Goal: Transaction & Acquisition: Book appointment/travel/reservation

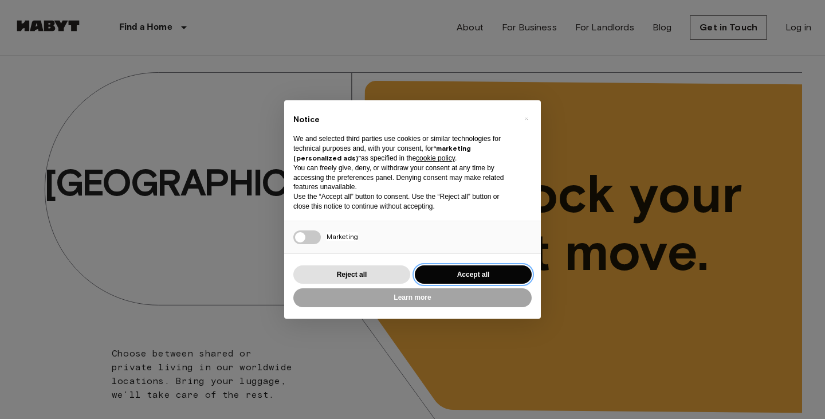
click at [456, 271] on button "Accept all" at bounding box center [473, 274] width 117 height 19
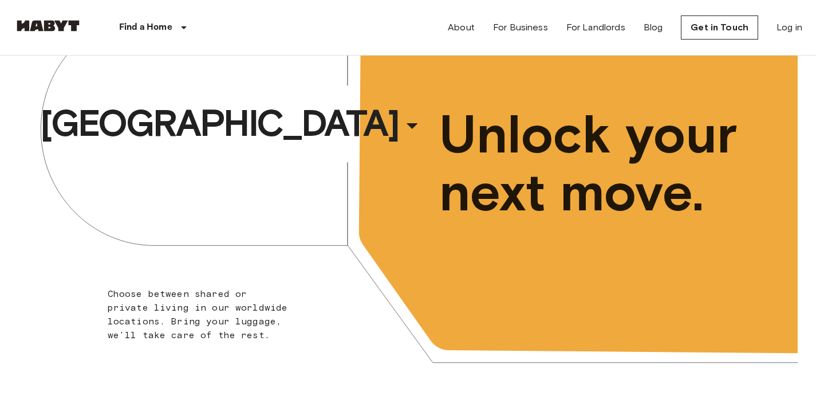
scroll to position [46, 0]
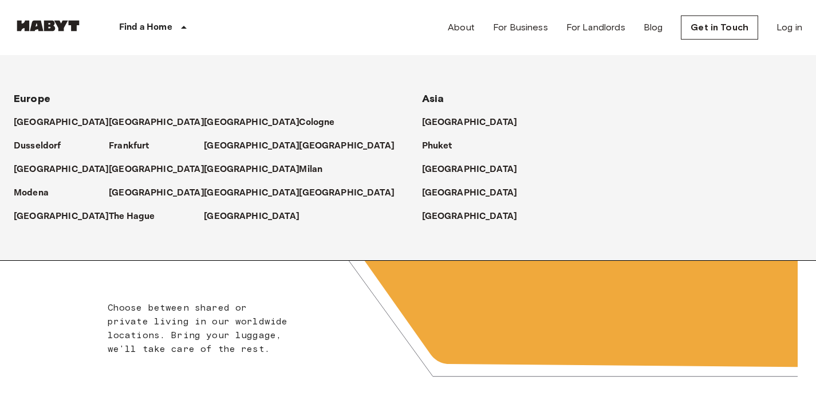
click at [422, 122] on p "[GEOGRAPHIC_DATA]" at bounding box center [470, 123] width 96 height 14
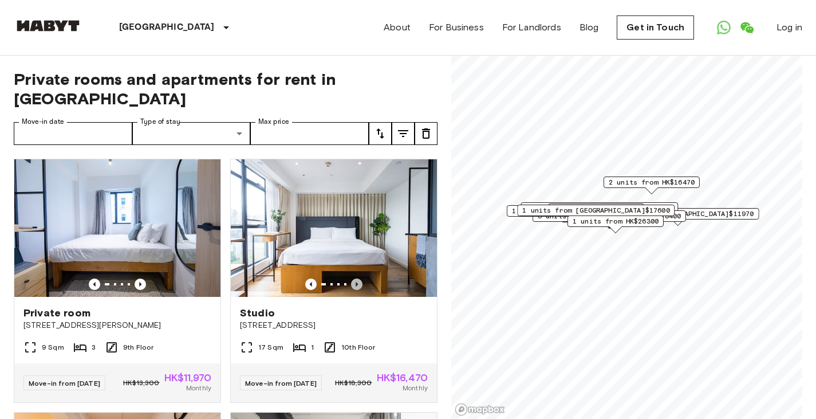
click at [353, 278] on icon "Previous image" at bounding box center [356, 283] width 11 height 11
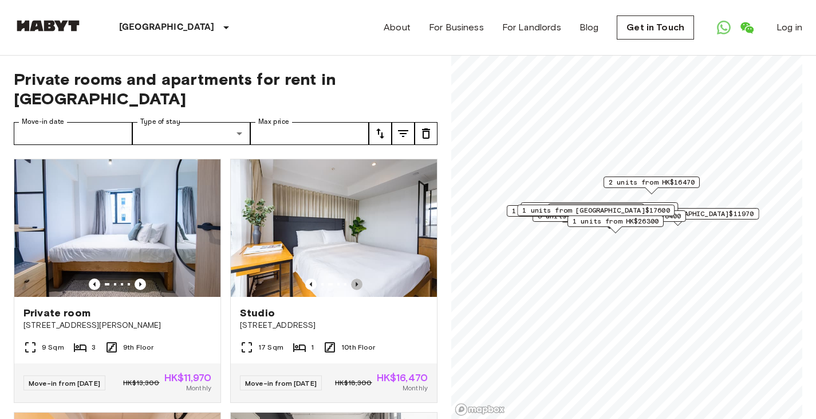
click at [353, 278] on icon "Previous image" at bounding box center [356, 283] width 11 height 11
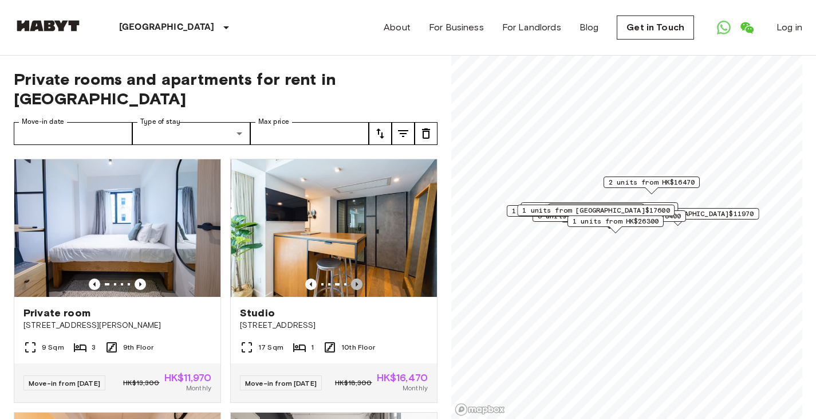
click at [353, 278] on icon "Previous image" at bounding box center [356, 283] width 11 height 11
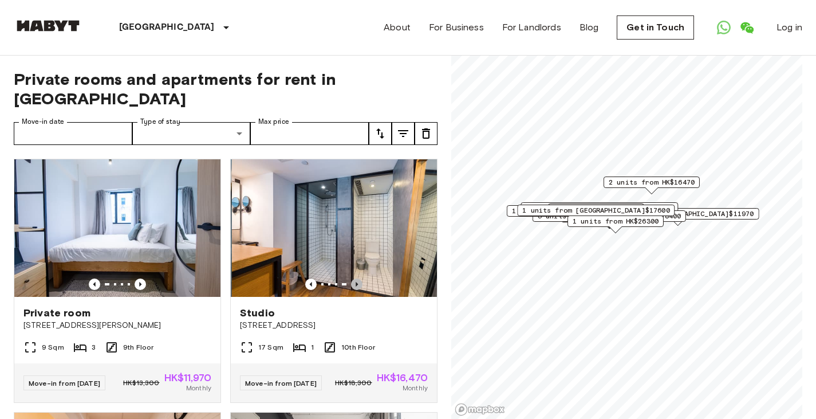
click at [353, 278] on icon "Previous image" at bounding box center [356, 283] width 11 height 11
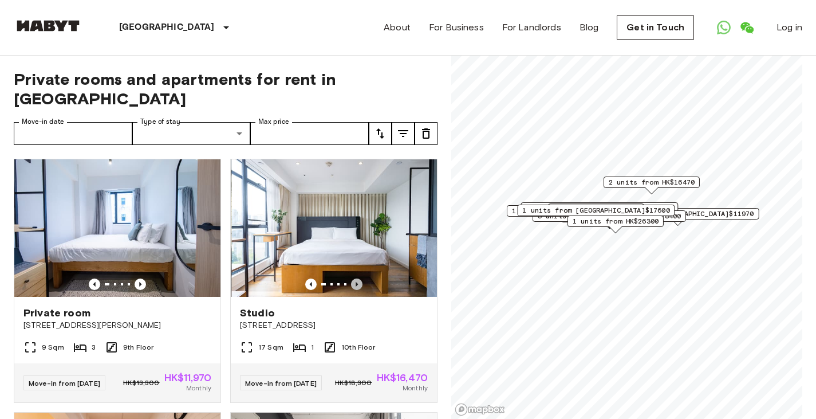
click at [353, 278] on icon "Previous image" at bounding box center [356, 283] width 11 height 11
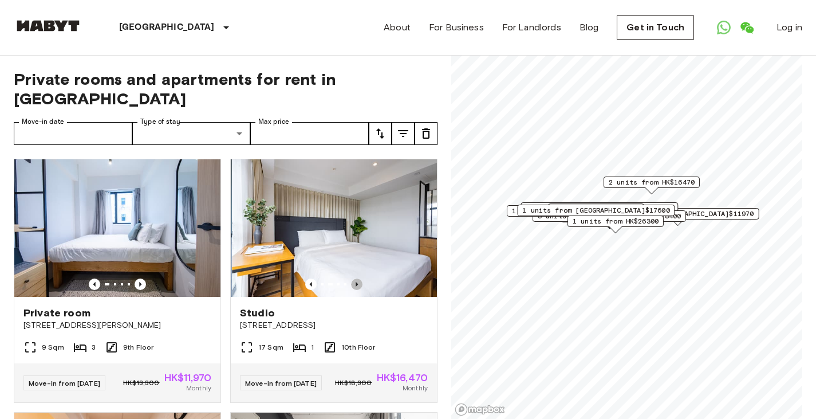
click at [353, 278] on icon "Previous image" at bounding box center [356, 283] width 11 height 11
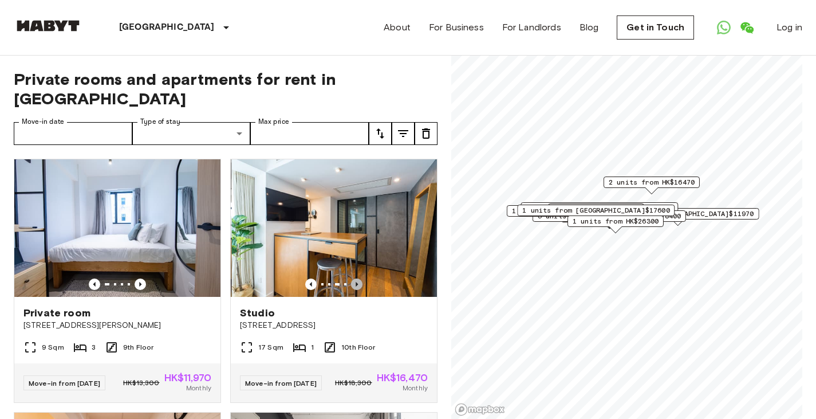
click at [353, 278] on icon "Previous image" at bounding box center [356, 283] width 11 height 11
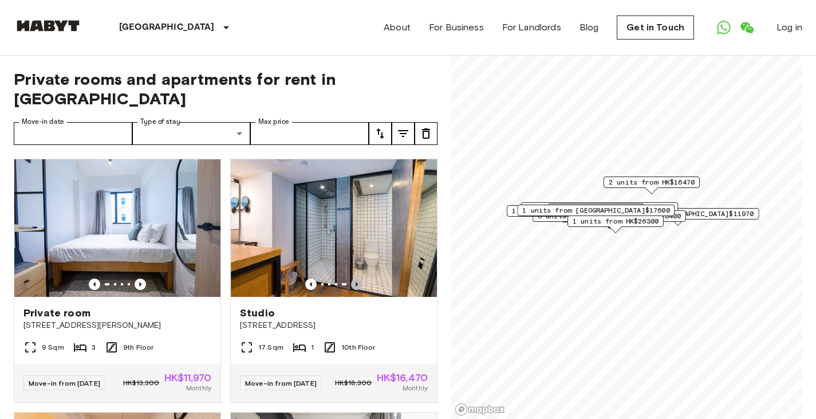
click at [353, 278] on icon "Previous image" at bounding box center [356, 283] width 11 height 11
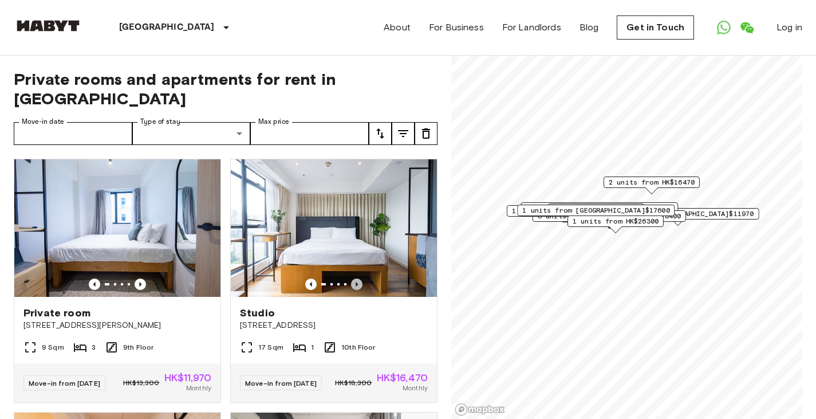
click at [353, 278] on icon "Previous image" at bounding box center [356, 283] width 11 height 11
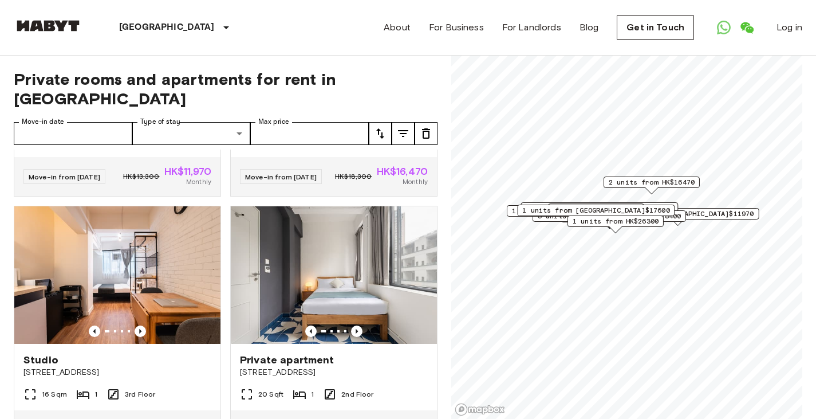
scroll to position [229, 0]
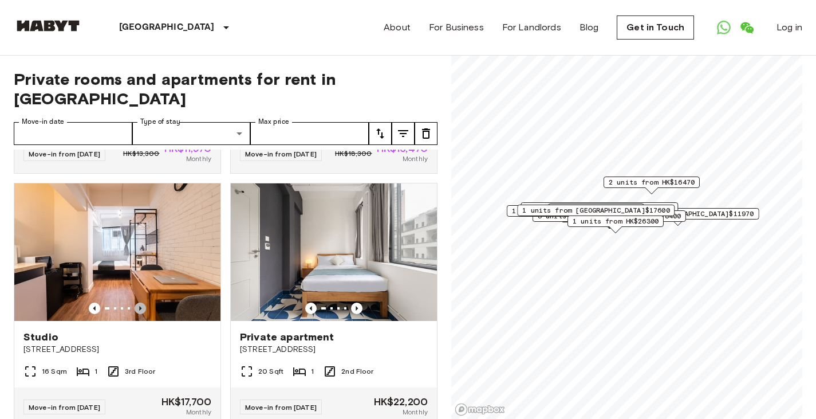
click at [136, 302] on icon "Previous image" at bounding box center [140, 307] width 11 height 11
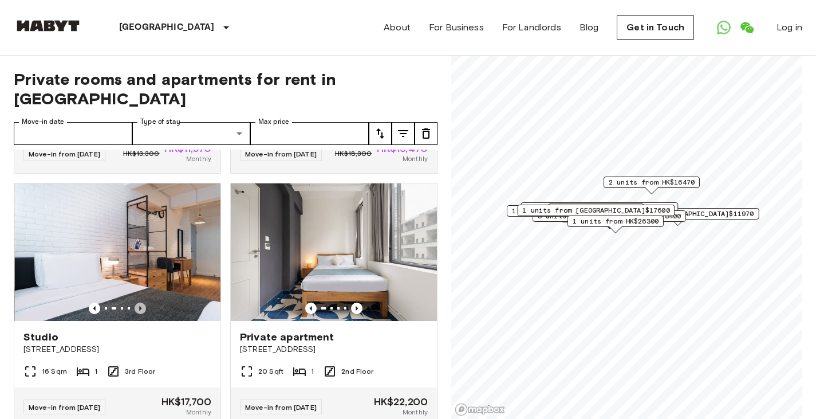
click at [136, 302] on icon "Previous image" at bounding box center [140, 307] width 11 height 11
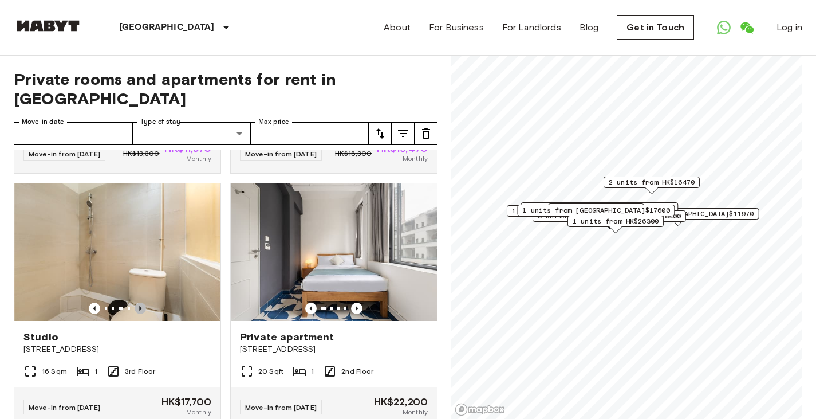
click at [136, 302] on icon "Previous image" at bounding box center [140, 307] width 11 height 11
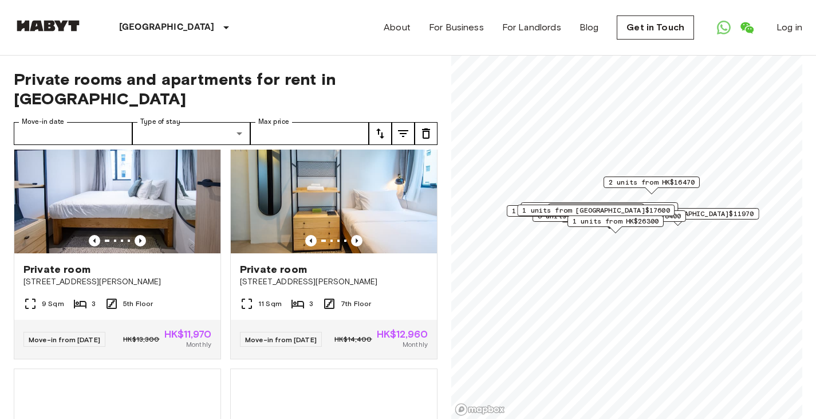
scroll to position [573, 0]
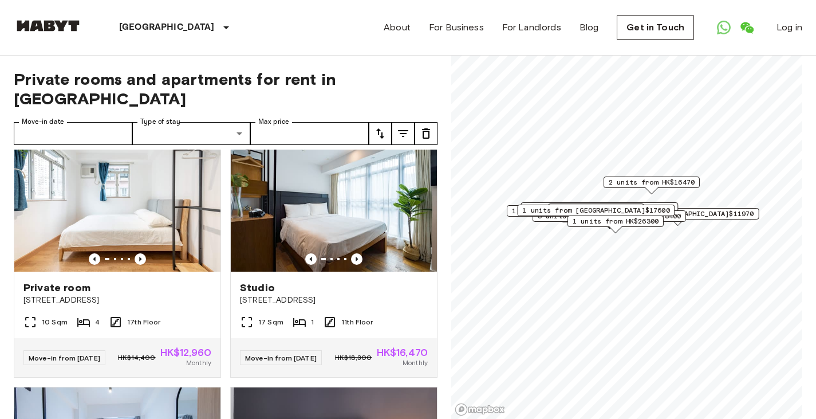
scroll to position [802, 0]
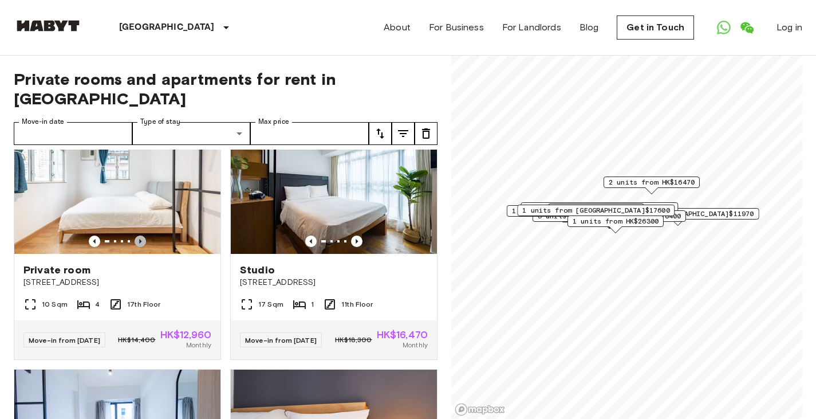
click at [139, 243] on icon "Previous image" at bounding box center [140, 241] width 2 height 5
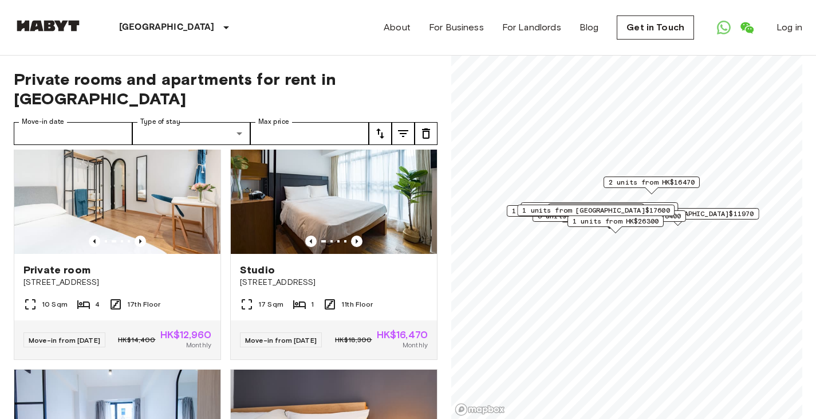
click at [139, 243] on icon "Previous image" at bounding box center [140, 241] width 2 height 5
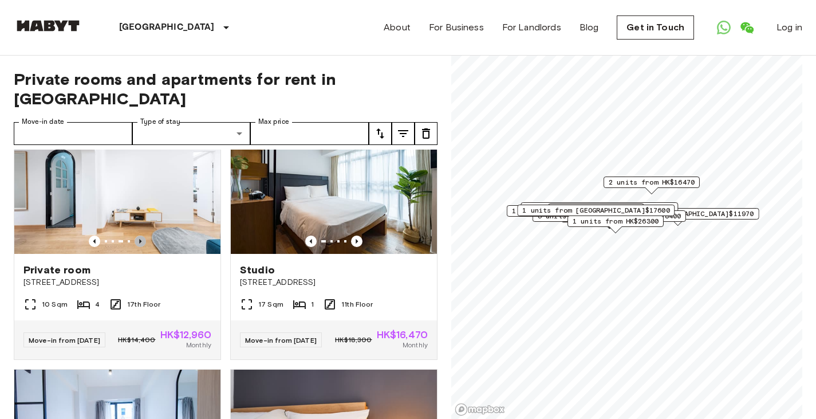
click at [139, 243] on icon "Previous image" at bounding box center [140, 241] width 2 height 5
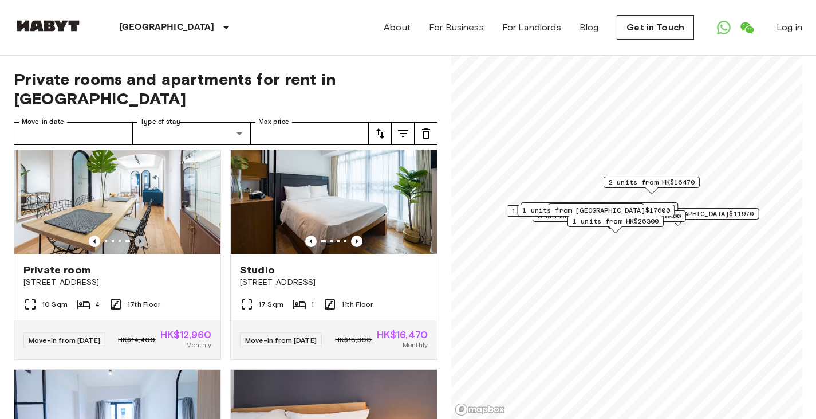
click at [139, 243] on icon "Previous image" at bounding box center [140, 241] width 2 height 5
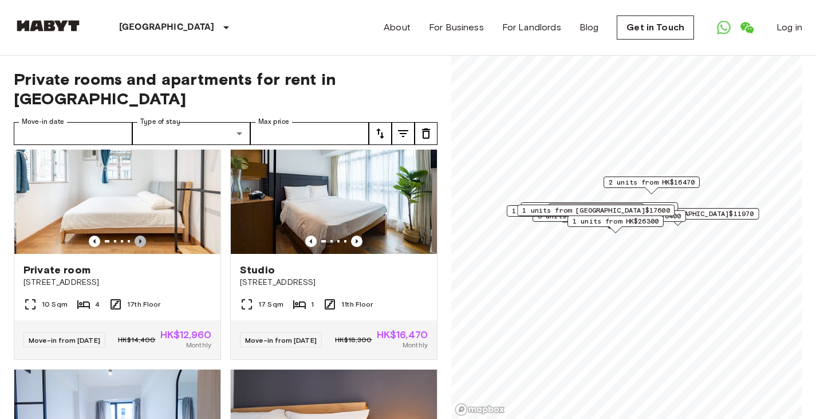
click at [139, 243] on icon "Previous image" at bounding box center [140, 241] width 2 height 5
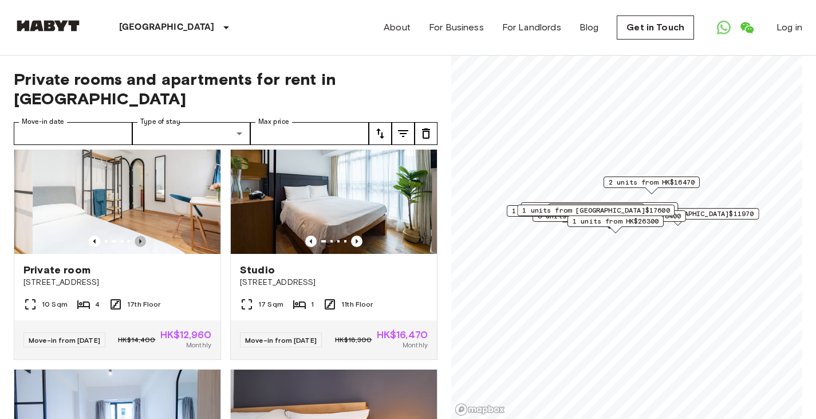
click at [139, 243] on icon "Previous image" at bounding box center [140, 241] width 2 height 5
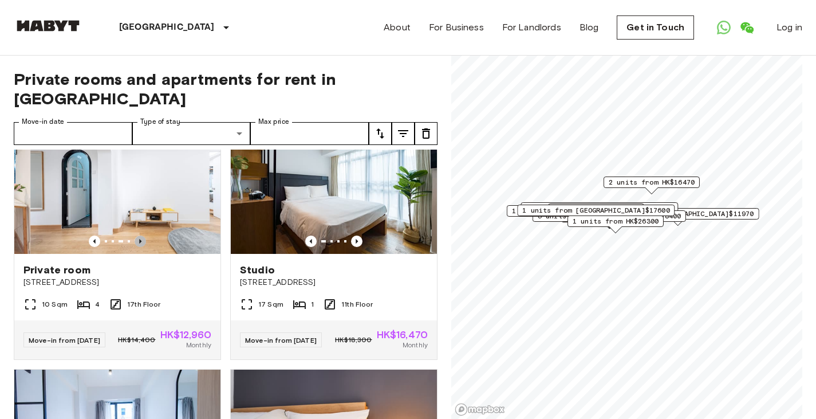
click at [139, 243] on icon "Previous image" at bounding box center [140, 241] width 2 height 5
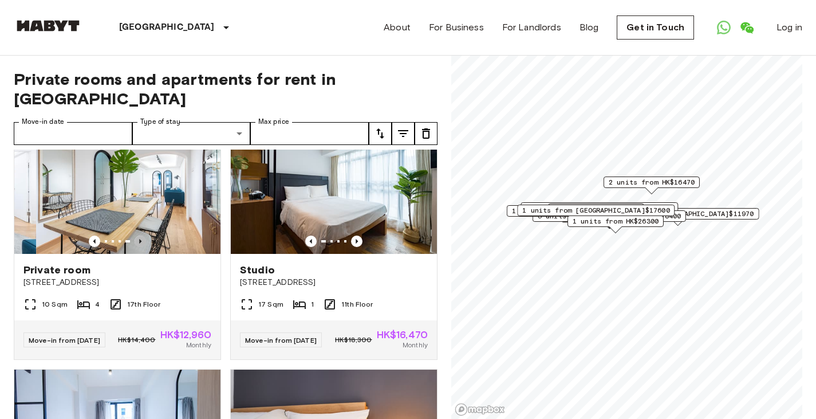
click at [139, 243] on icon "Previous image" at bounding box center [140, 241] width 2 height 5
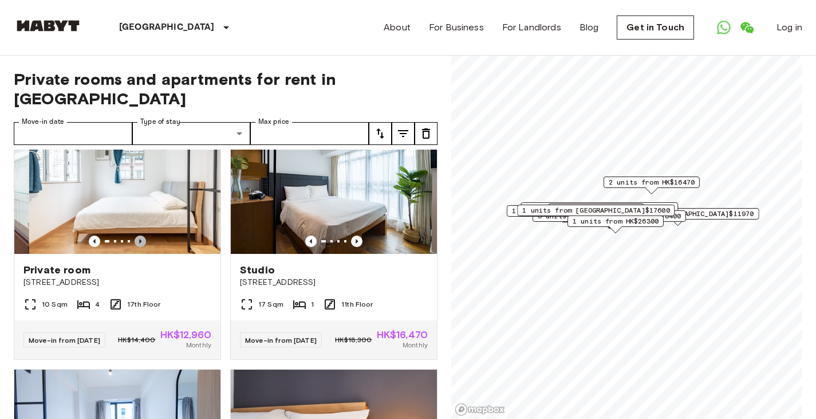
click at [139, 243] on icon "Previous image" at bounding box center [140, 241] width 2 height 5
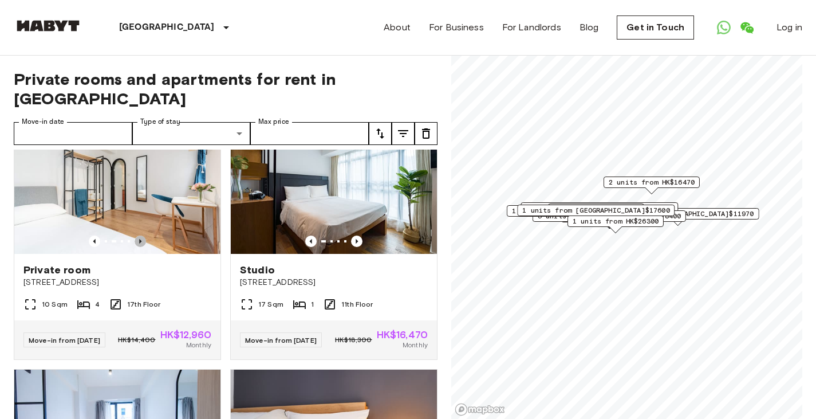
click at [139, 243] on icon "Previous image" at bounding box center [140, 241] width 2 height 5
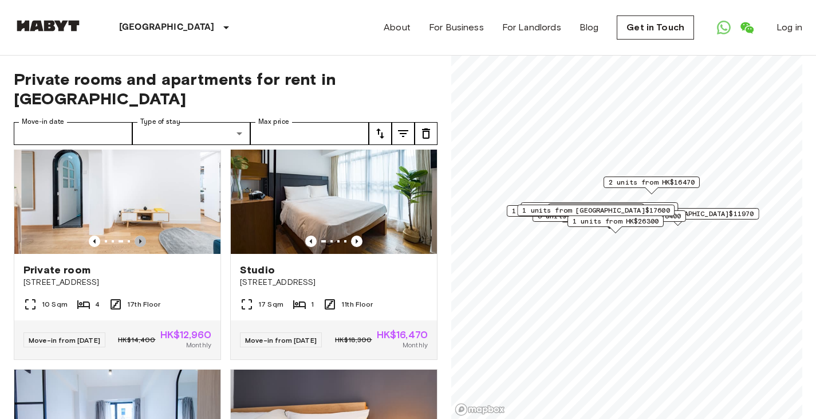
click at [139, 243] on icon "Previous image" at bounding box center [140, 241] width 2 height 5
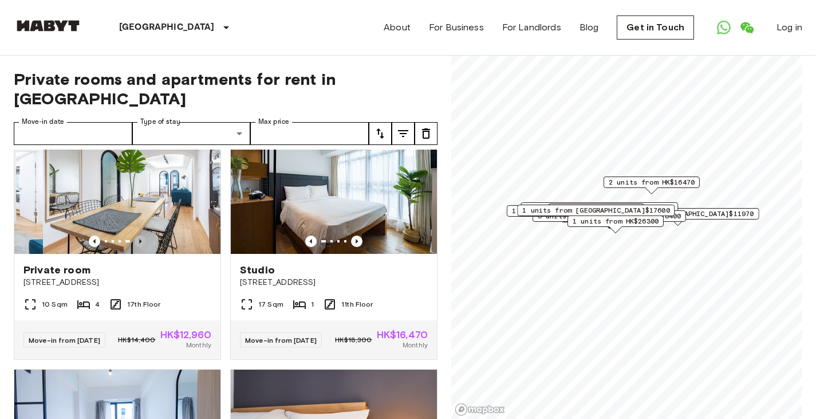
click at [139, 243] on icon "Previous image" at bounding box center [140, 241] width 2 height 5
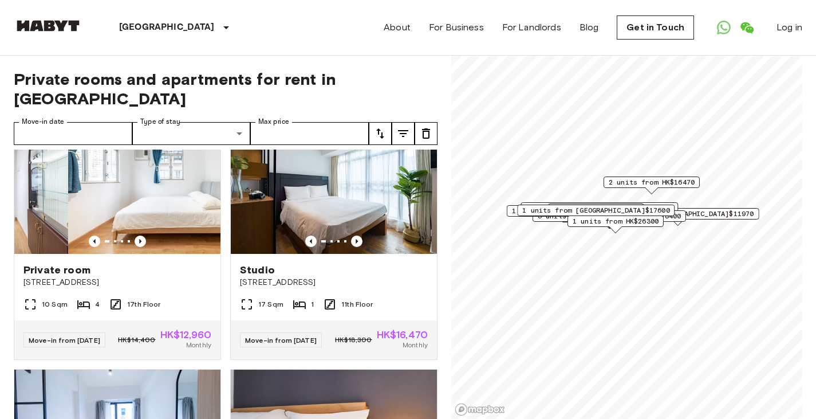
click at [139, 243] on icon "Previous image" at bounding box center [140, 241] width 2 height 5
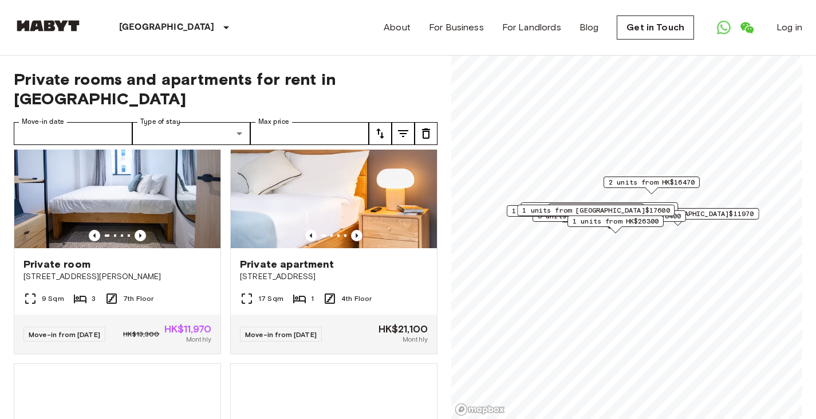
scroll to position [1067, 0]
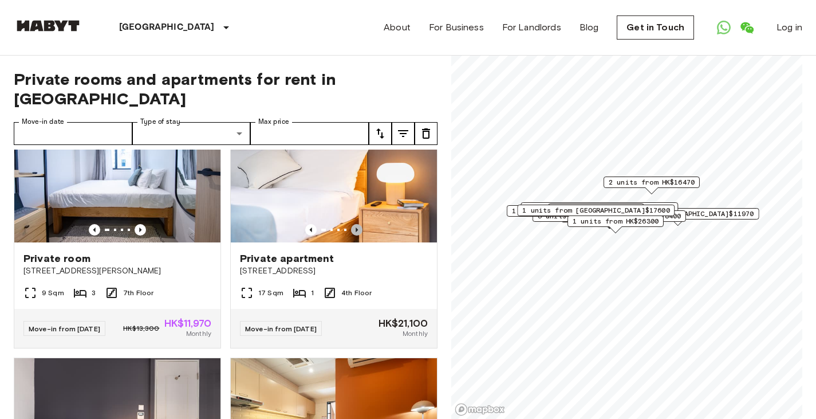
click at [351, 235] on icon "Previous image" at bounding box center [356, 229] width 11 height 11
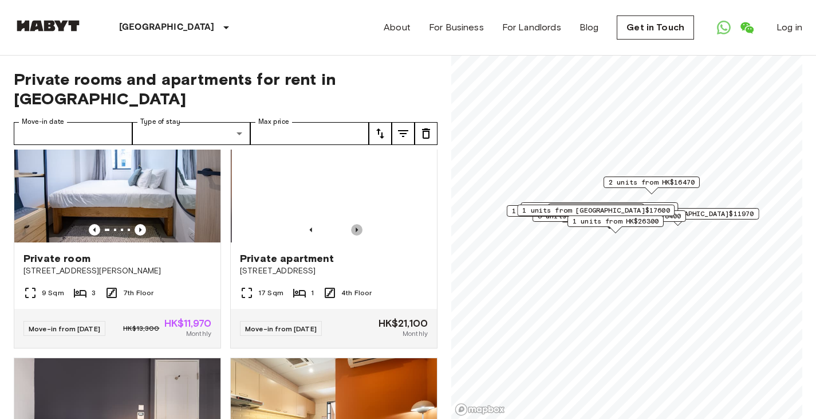
click at [351, 235] on icon "Previous image" at bounding box center [356, 229] width 11 height 11
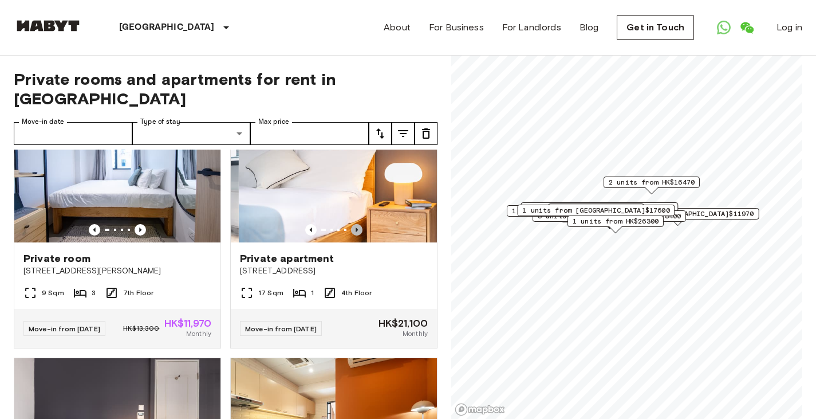
click at [351, 235] on icon "Previous image" at bounding box center [356, 229] width 11 height 11
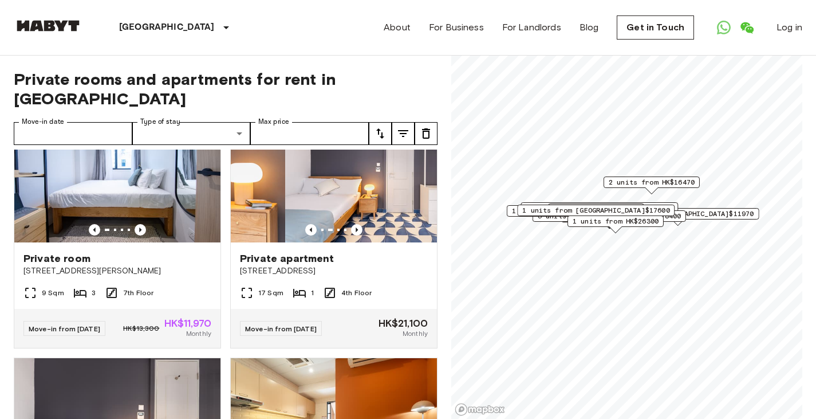
click at [351, 235] on icon "Previous image" at bounding box center [356, 229] width 11 height 11
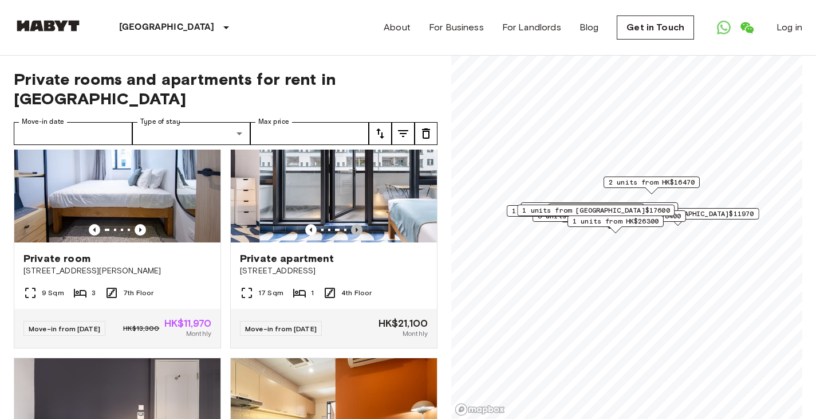
click at [351, 235] on icon "Previous image" at bounding box center [356, 229] width 11 height 11
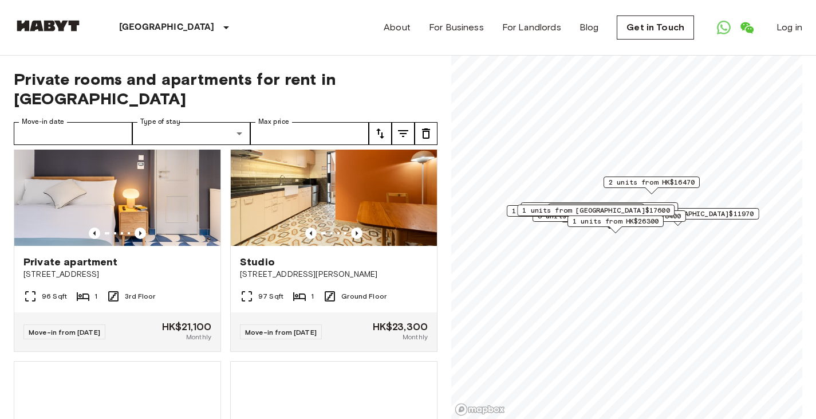
scroll to position [1320, 0]
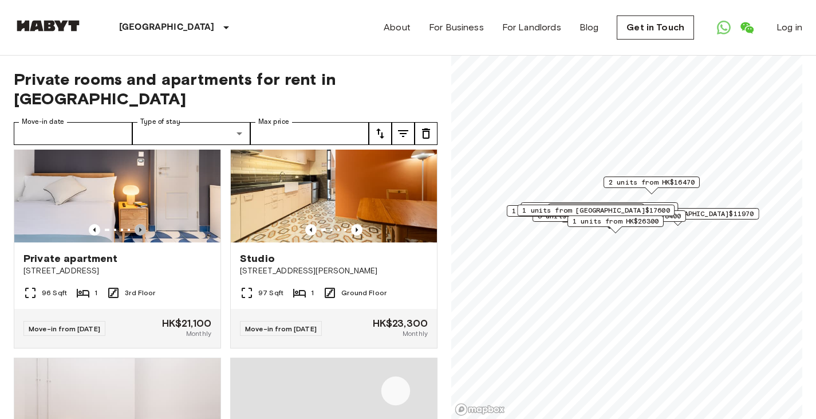
click at [139, 232] on icon "Previous image" at bounding box center [140, 229] width 2 height 5
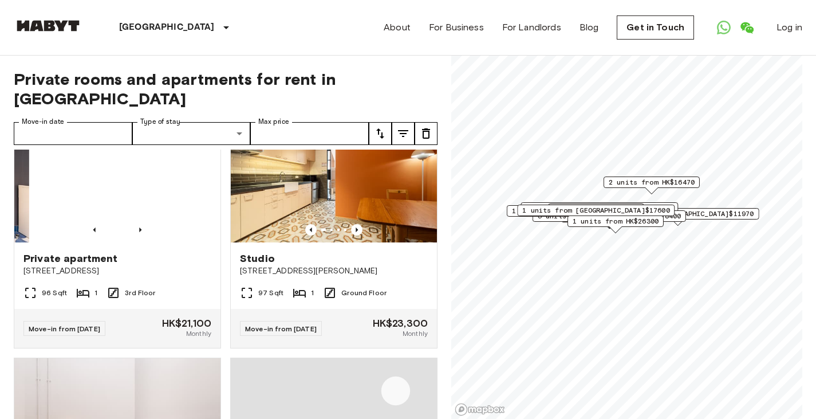
click at [139, 232] on icon "Previous image" at bounding box center [140, 229] width 2 height 5
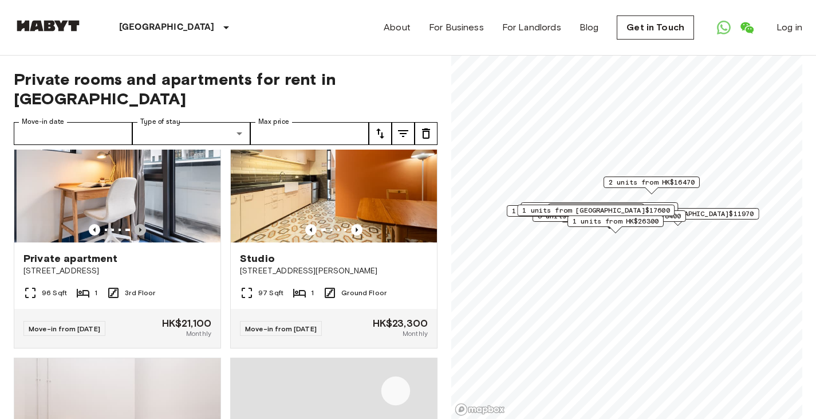
click at [139, 232] on icon "Previous image" at bounding box center [140, 229] width 2 height 5
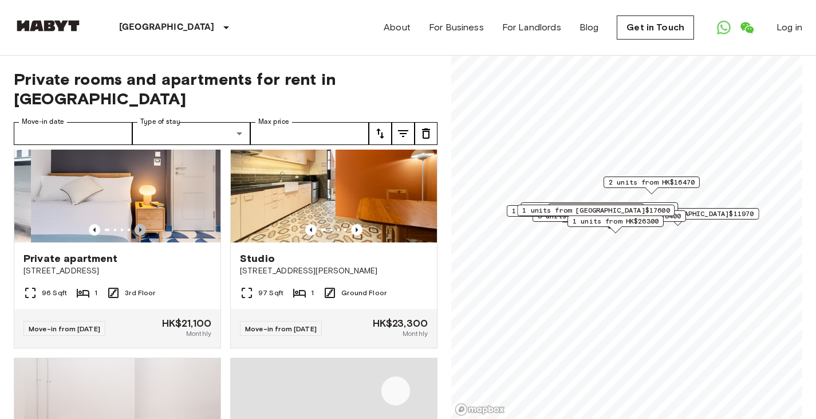
click at [139, 232] on icon "Previous image" at bounding box center [140, 229] width 2 height 5
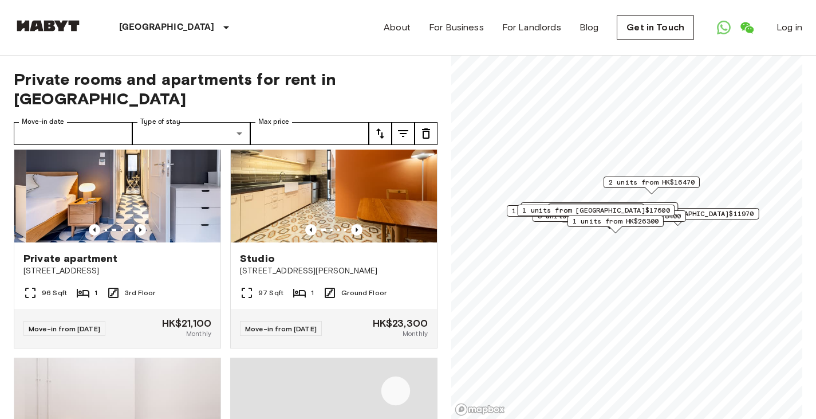
click at [139, 232] on icon "Previous image" at bounding box center [140, 229] width 2 height 5
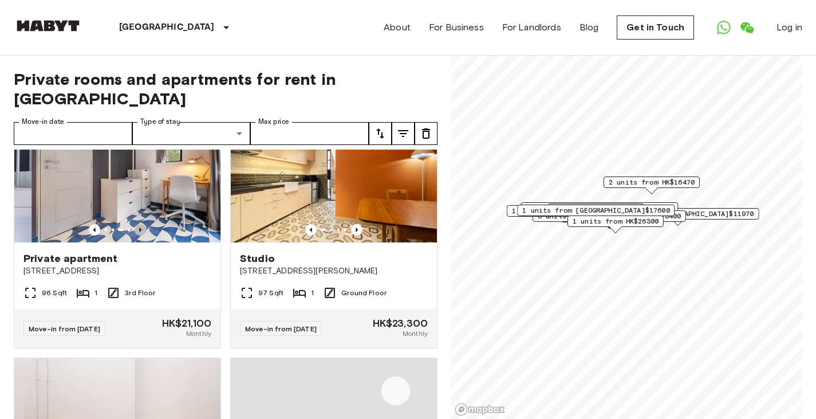
click at [139, 232] on icon "Previous image" at bounding box center [140, 229] width 2 height 5
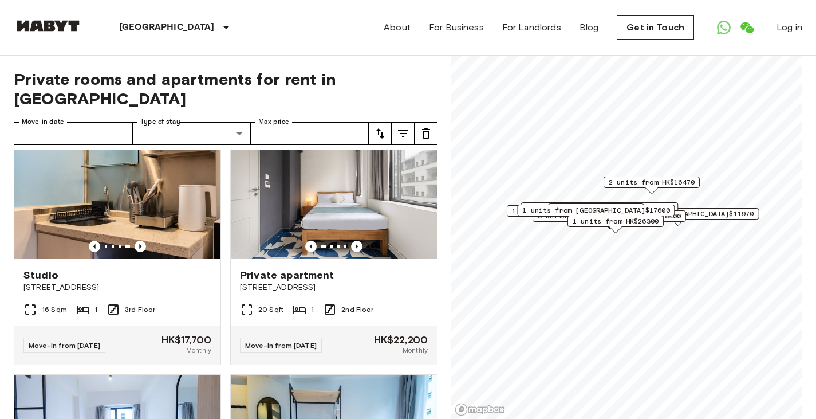
scroll to position [294, 0]
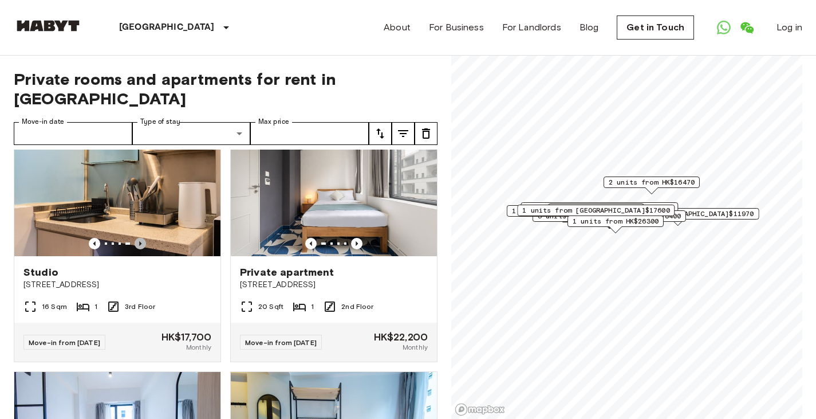
click at [138, 238] on icon "Previous image" at bounding box center [140, 243] width 11 height 11
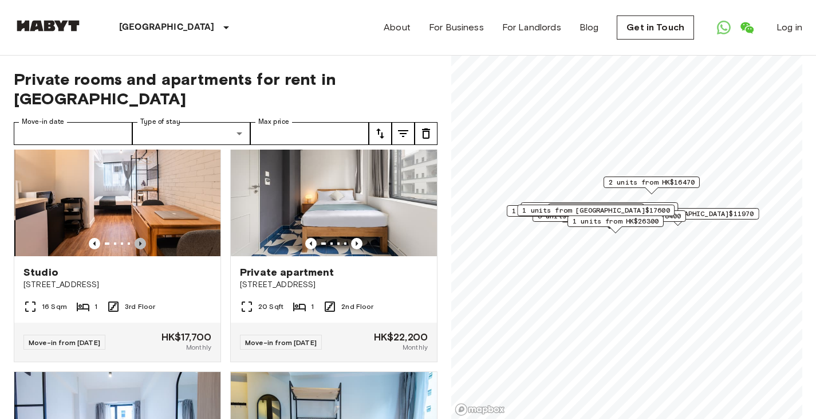
click at [138, 238] on icon "Previous image" at bounding box center [140, 243] width 11 height 11
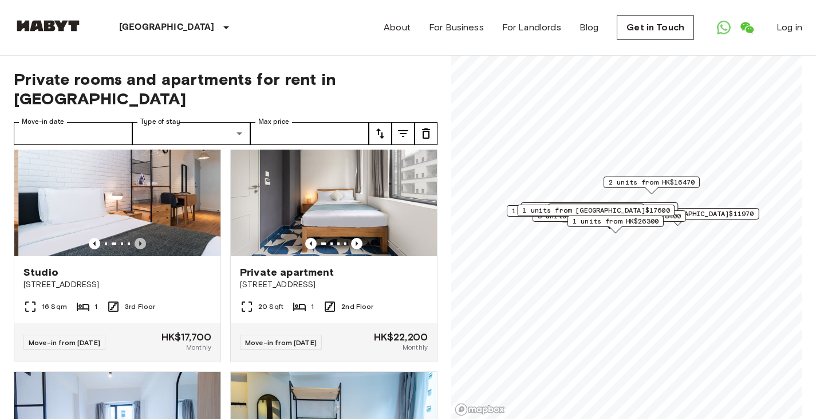
click at [138, 238] on icon "Previous image" at bounding box center [140, 243] width 11 height 11
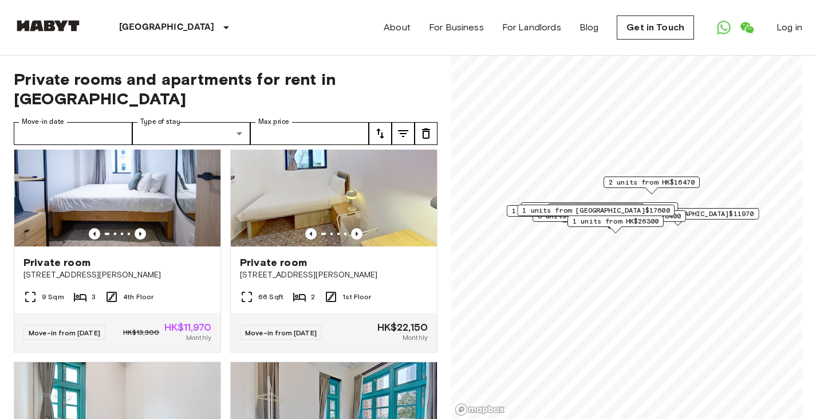
scroll to position [1831, 0]
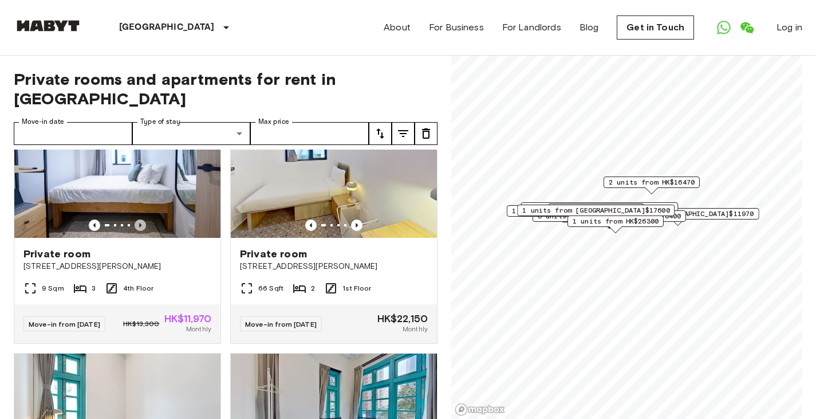
click at [136, 231] on icon "Previous image" at bounding box center [140, 224] width 11 height 11
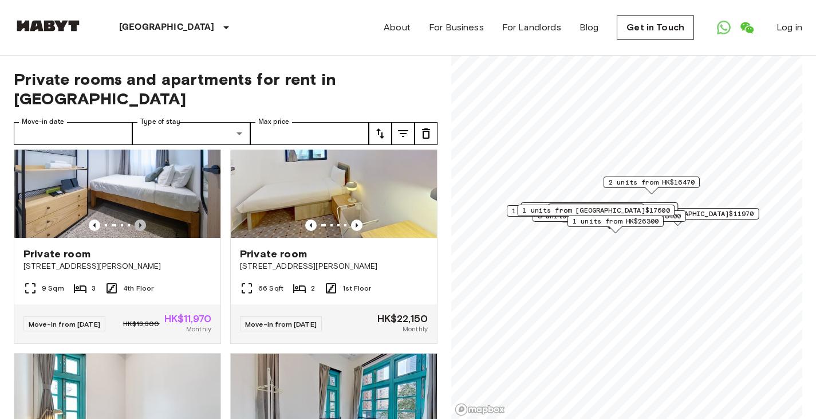
click at [136, 231] on icon "Previous image" at bounding box center [140, 224] width 11 height 11
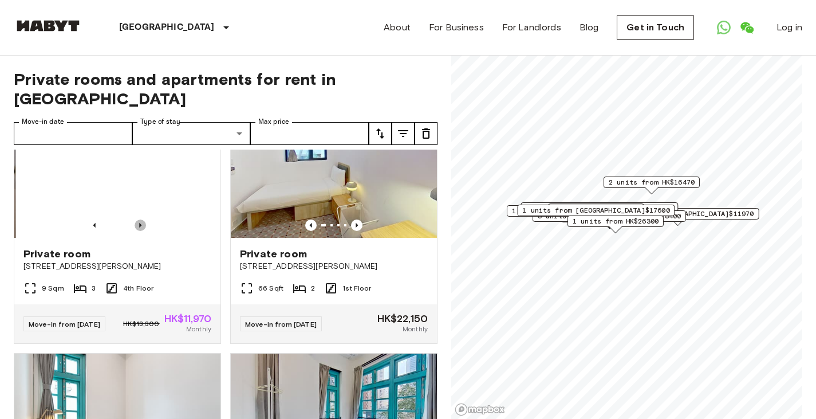
click at [136, 231] on icon "Previous image" at bounding box center [140, 224] width 11 height 11
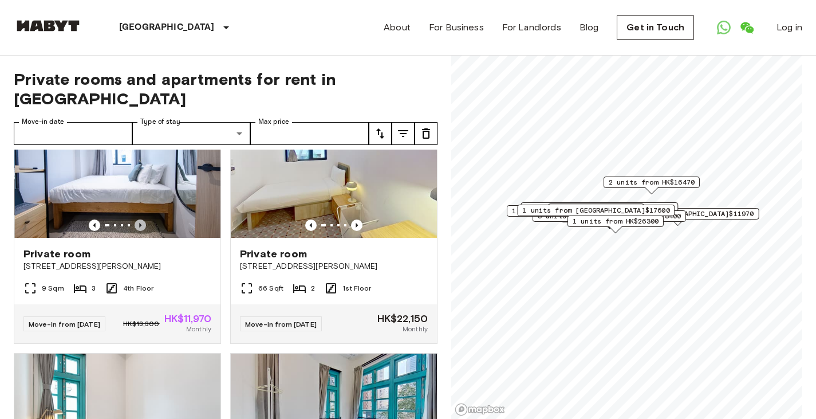
click at [136, 231] on icon "Previous image" at bounding box center [140, 224] width 11 height 11
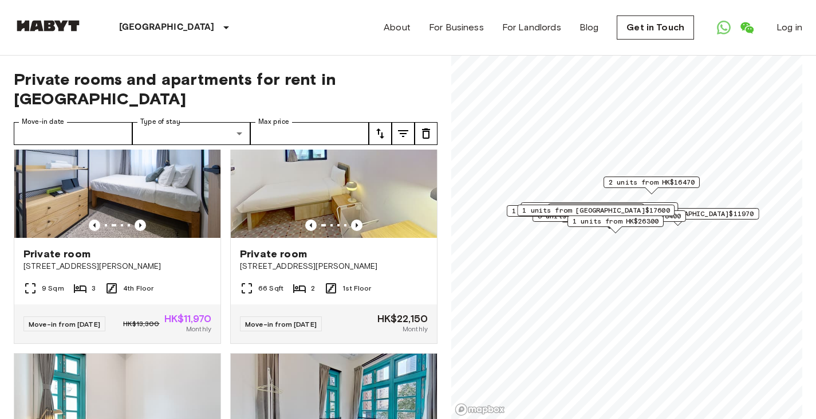
click at [136, 231] on icon "Previous image" at bounding box center [140, 224] width 11 height 11
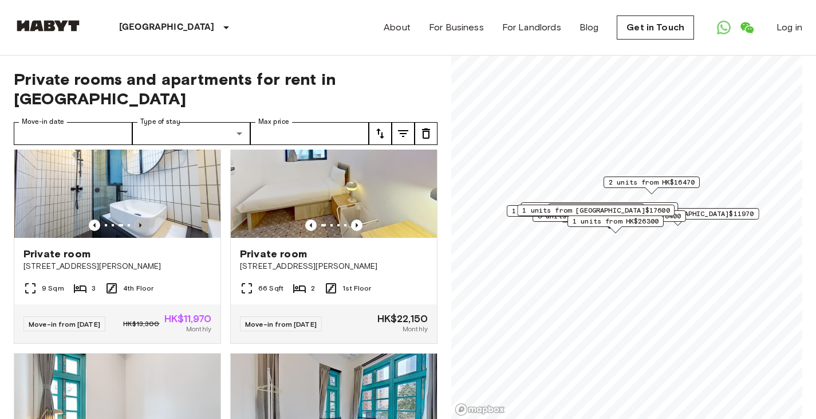
click at [136, 231] on icon "Previous image" at bounding box center [140, 224] width 11 height 11
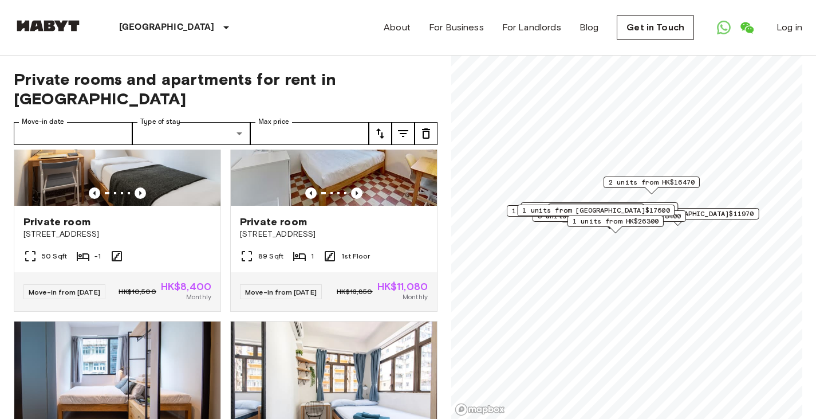
scroll to position [2110, 0]
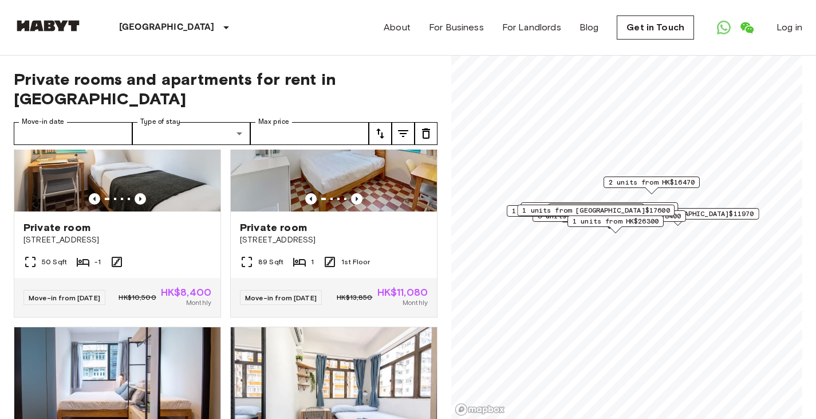
click at [140, 204] on icon "Previous image" at bounding box center [140, 198] width 11 height 11
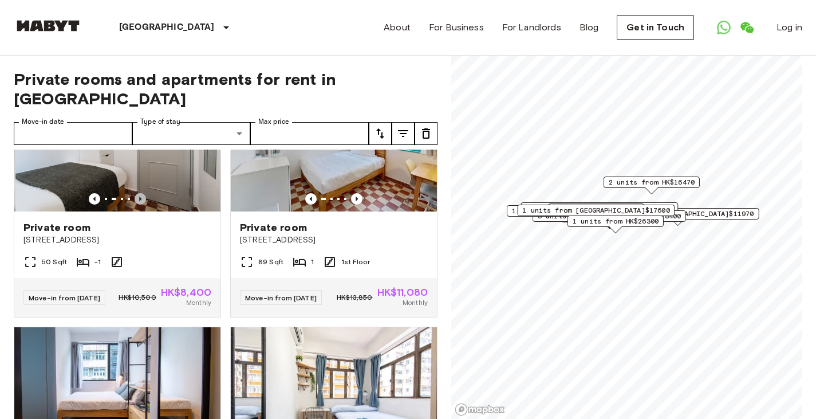
click at [140, 204] on icon "Previous image" at bounding box center [140, 198] width 11 height 11
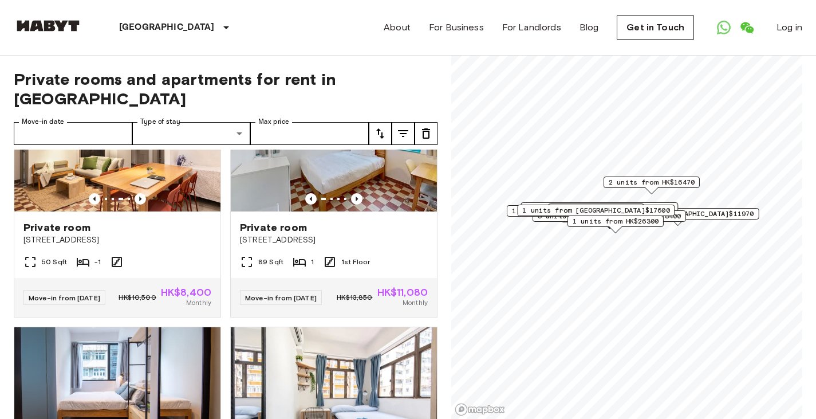
click at [351, 204] on icon "Previous image" at bounding box center [356, 198] width 11 height 11
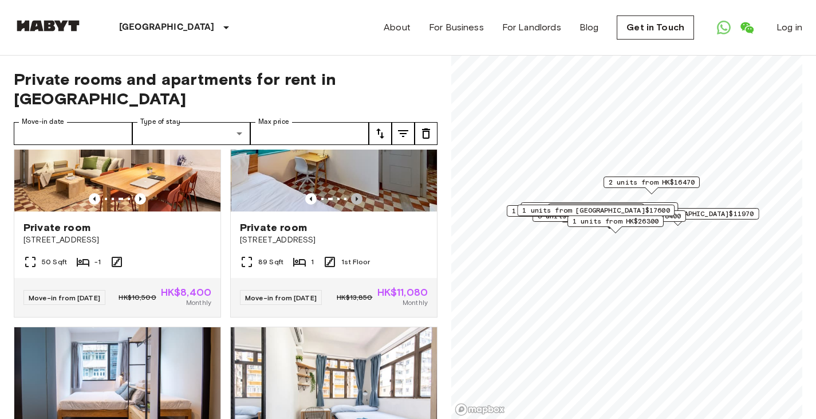
click at [351, 204] on icon "Previous image" at bounding box center [356, 198] width 11 height 11
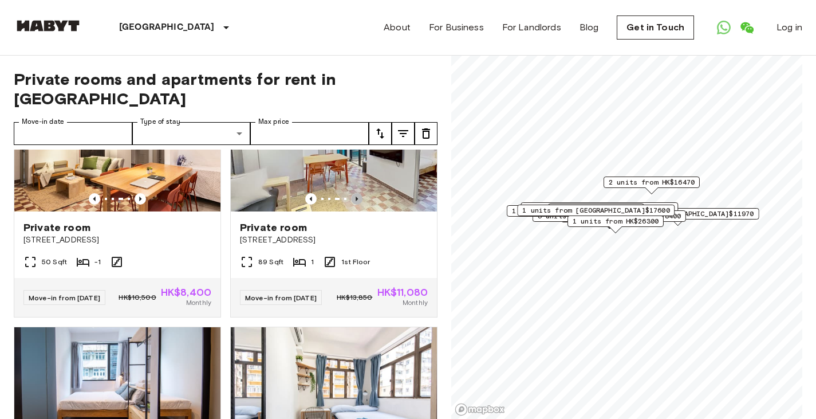
click at [351, 204] on icon "Previous image" at bounding box center [356, 198] width 11 height 11
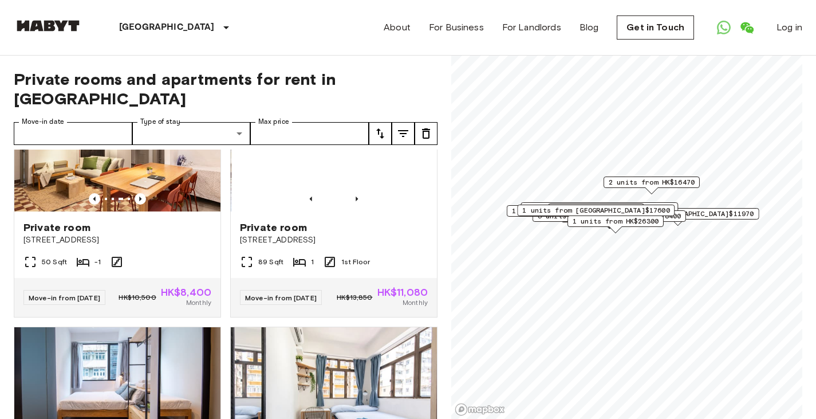
click at [351, 204] on icon "Previous image" at bounding box center [356, 198] width 11 height 11
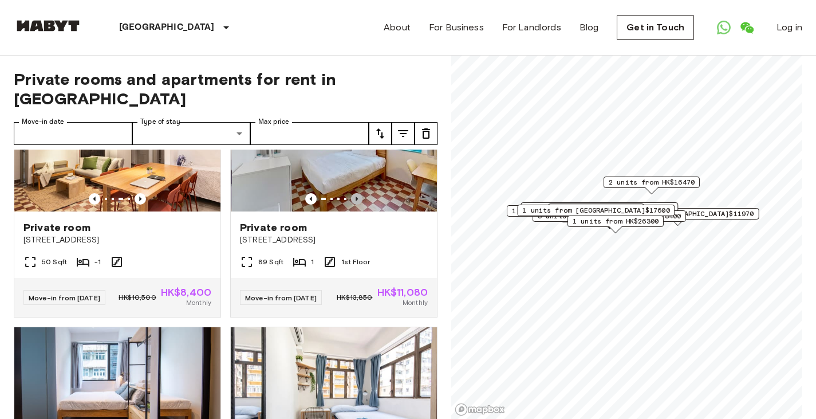
click at [351, 204] on icon "Previous image" at bounding box center [356, 198] width 11 height 11
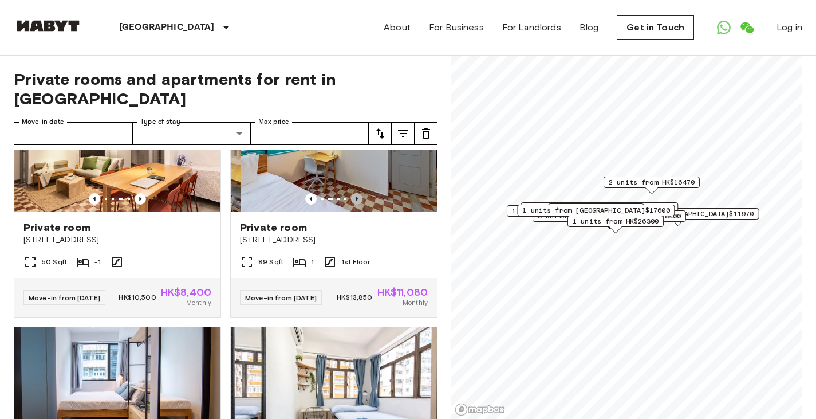
click at [351, 204] on icon "Previous image" at bounding box center [356, 198] width 11 height 11
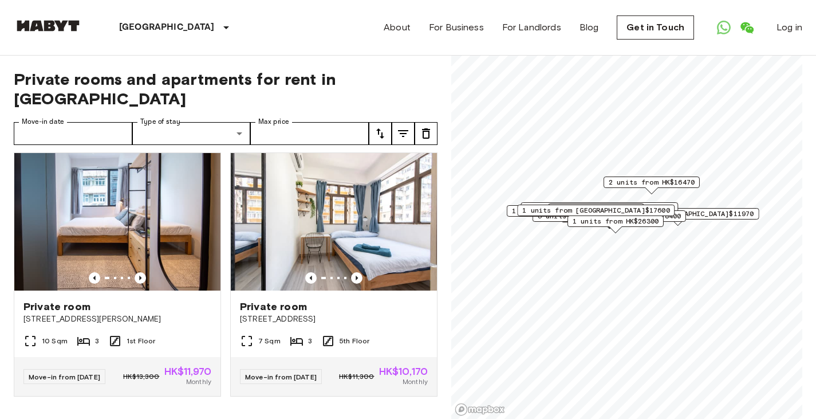
scroll to position [2378, 0]
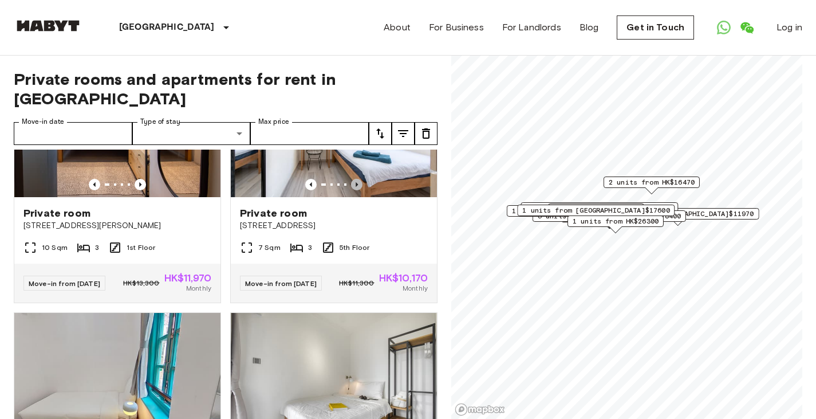
click at [351, 190] on icon "Previous image" at bounding box center [356, 184] width 11 height 11
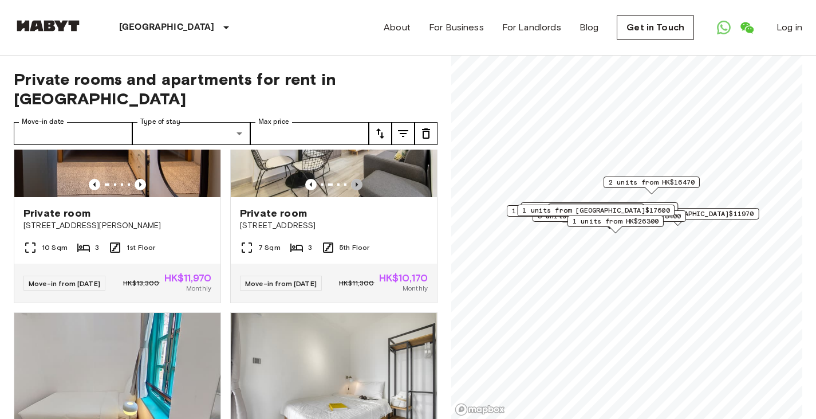
click at [351, 190] on icon "Previous image" at bounding box center [356, 184] width 11 height 11
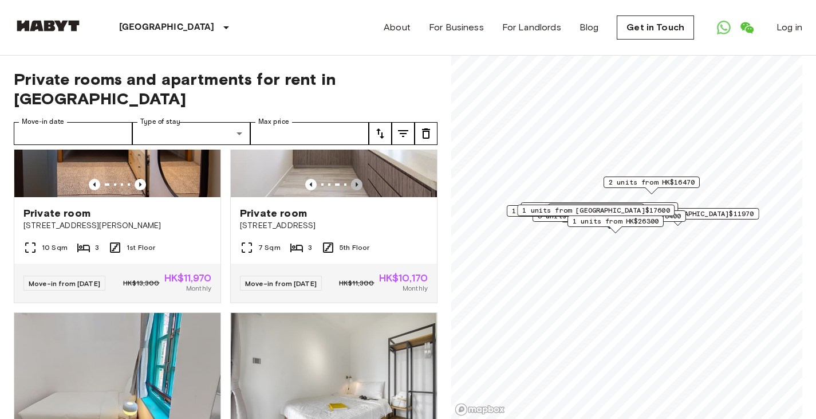
click at [351, 190] on icon "Previous image" at bounding box center [356, 184] width 11 height 11
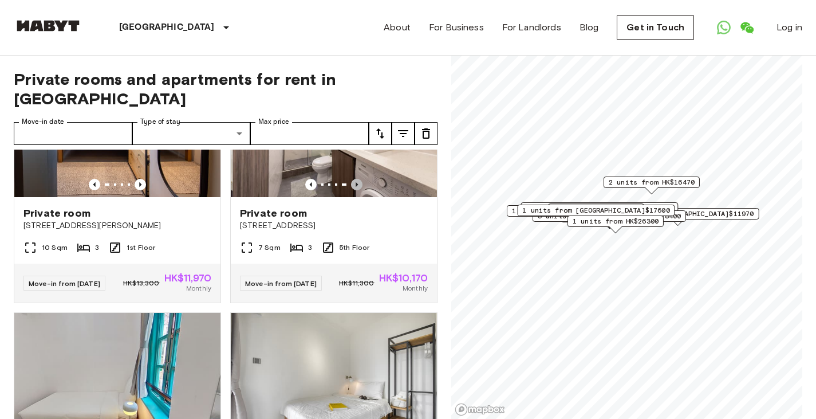
click at [351, 190] on icon "Previous image" at bounding box center [356, 184] width 11 height 11
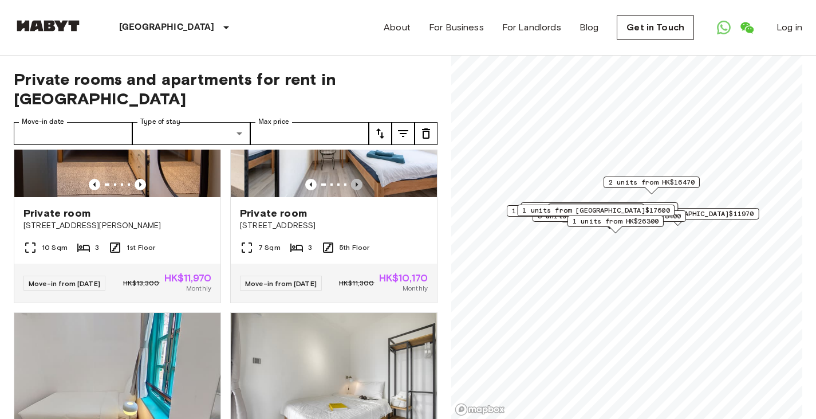
click at [351, 190] on icon "Previous image" at bounding box center [356, 184] width 11 height 11
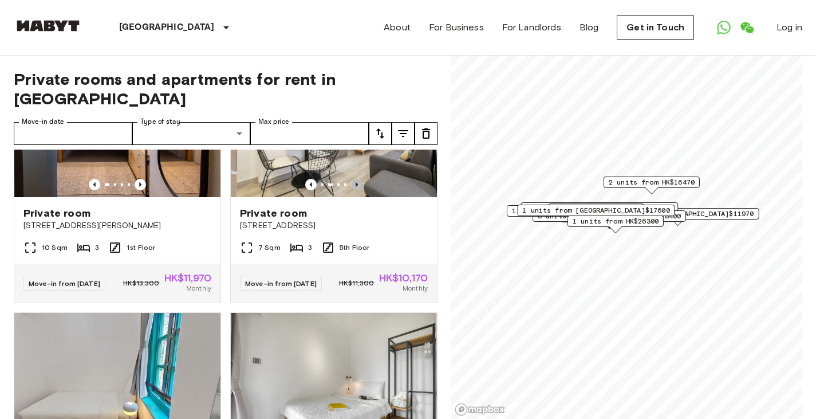
click at [351, 190] on icon "Previous image" at bounding box center [356, 184] width 11 height 11
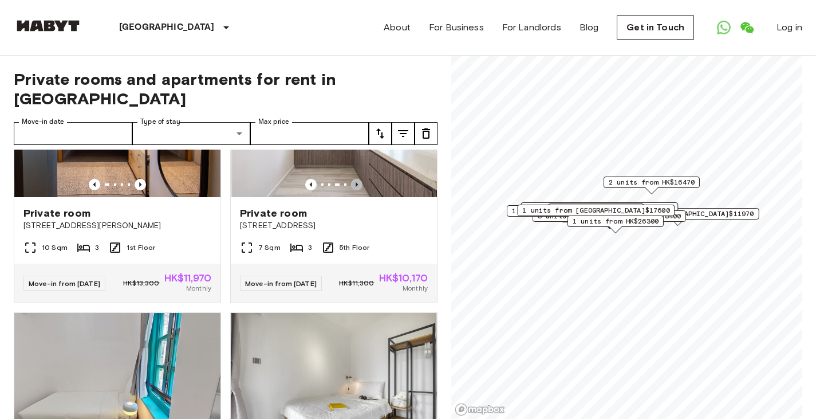
click at [351, 190] on icon "Previous image" at bounding box center [356, 184] width 11 height 11
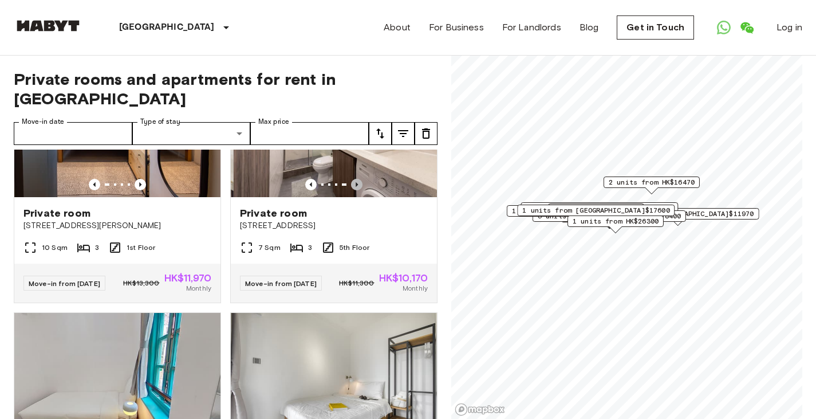
click at [351, 190] on icon "Previous image" at bounding box center [356, 184] width 11 height 11
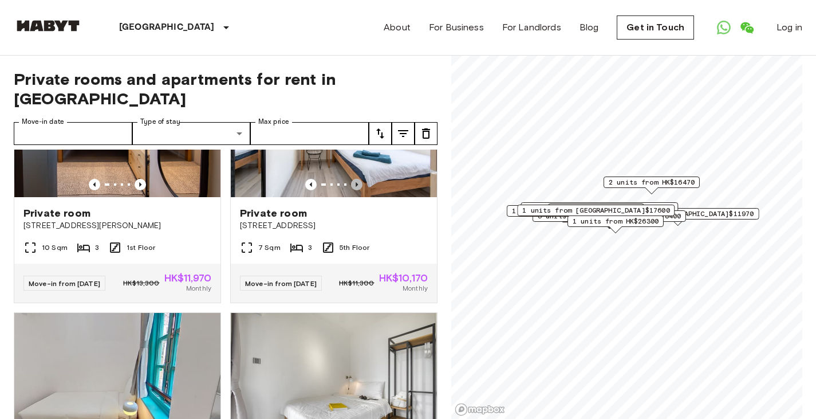
click at [351, 190] on icon "Previous image" at bounding box center [356, 184] width 11 height 11
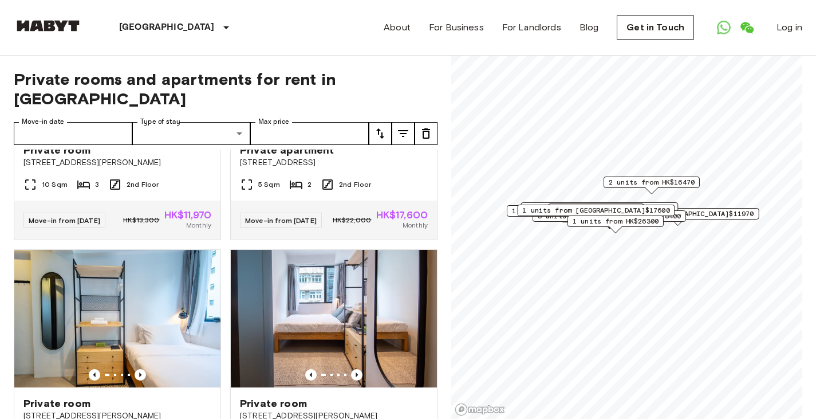
scroll to position [3165, 0]
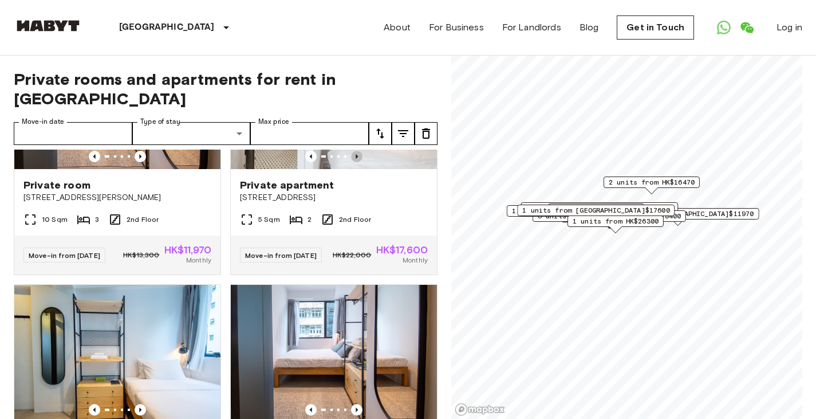
click at [356, 162] on icon "Previous image" at bounding box center [356, 156] width 11 height 11
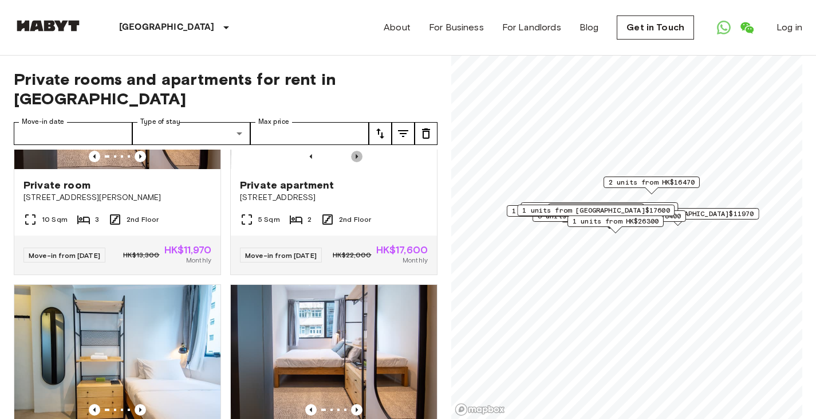
click at [356, 162] on icon "Previous image" at bounding box center [356, 156] width 11 height 11
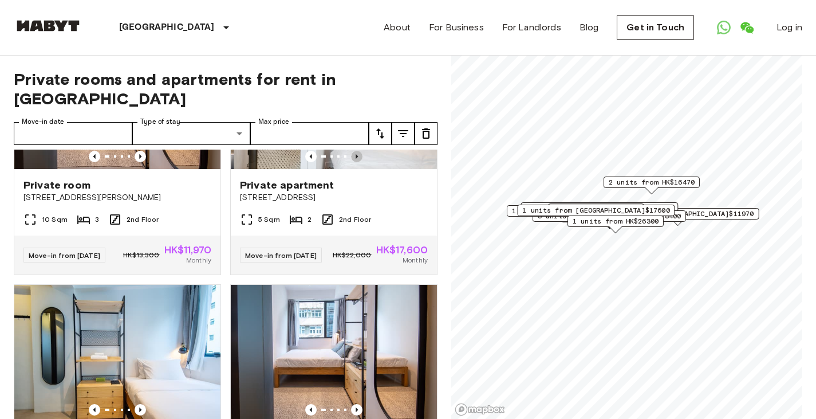
click at [356, 162] on icon "Previous image" at bounding box center [356, 156] width 11 height 11
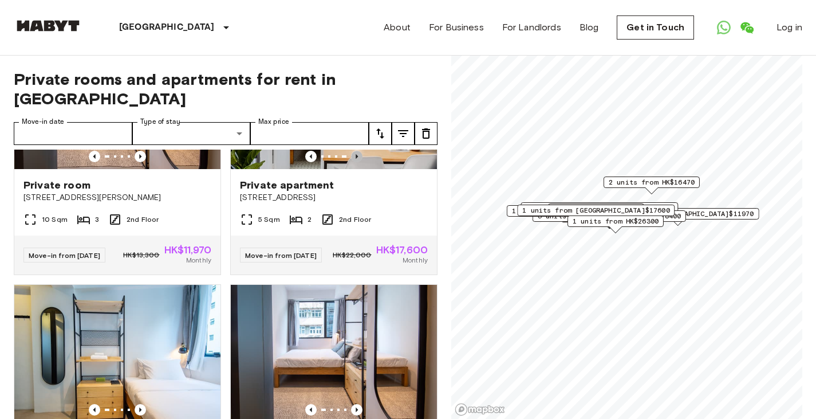
click at [356, 162] on icon "Previous image" at bounding box center [356, 156] width 11 height 11
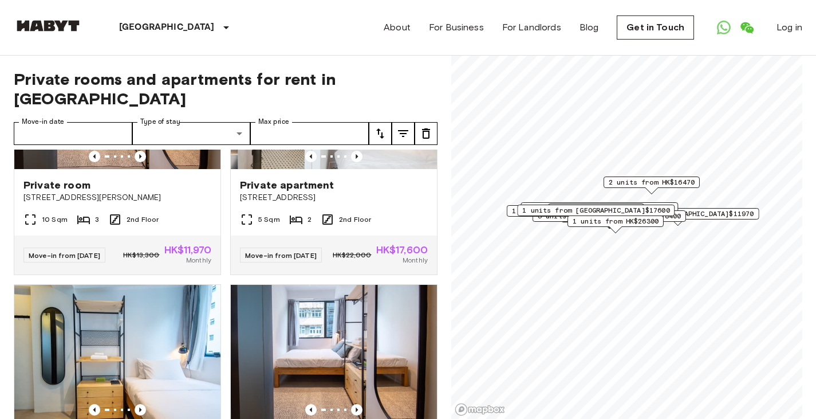
click at [356, 162] on icon "Previous image" at bounding box center [356, 156] width 11 height 11
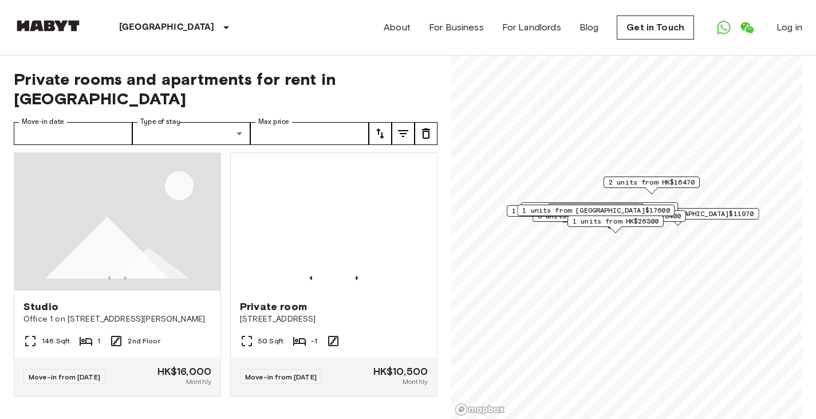
scroll to position [4247, 0]
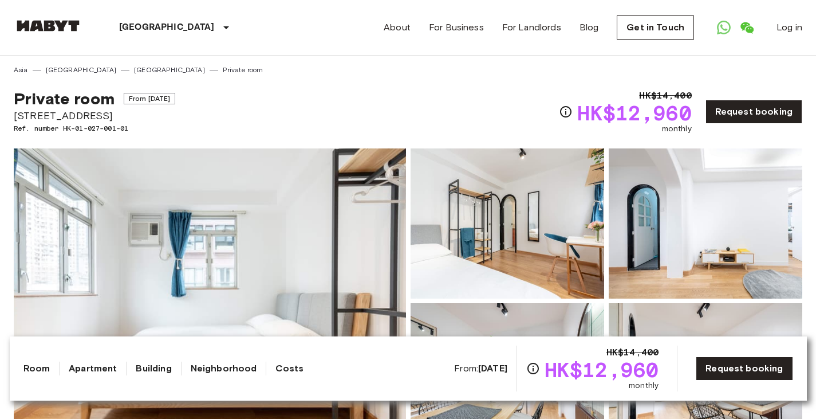
click at [459, 116] on div "Private room From Oct 3 2025 168 Hollywood Road Ref. number HK-01-027-001-01 HK…" at bounding box center [408, 105] width 789 height 60
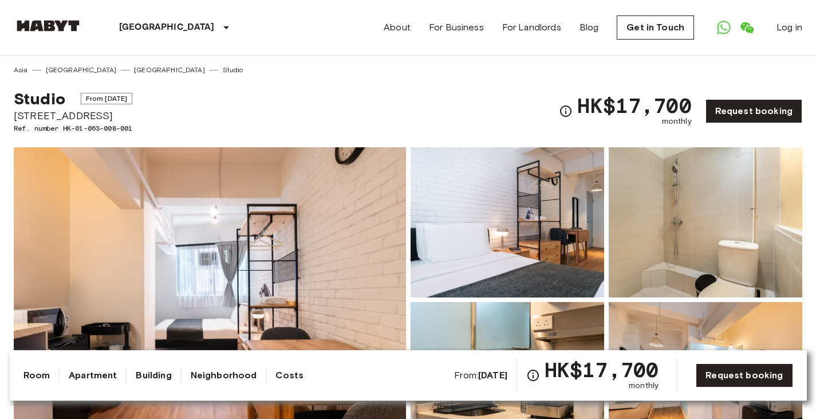
click at [724, 110] on link "Request booking" at bounding box center [754, 111] width 97 height 24
click at [292, 105] on div "Studio From Sep 8 2025 158 Wellington Street Ref. number HK-01-063-008-001 HK$1…" at bounding box center [408, 104] width 789 height 58
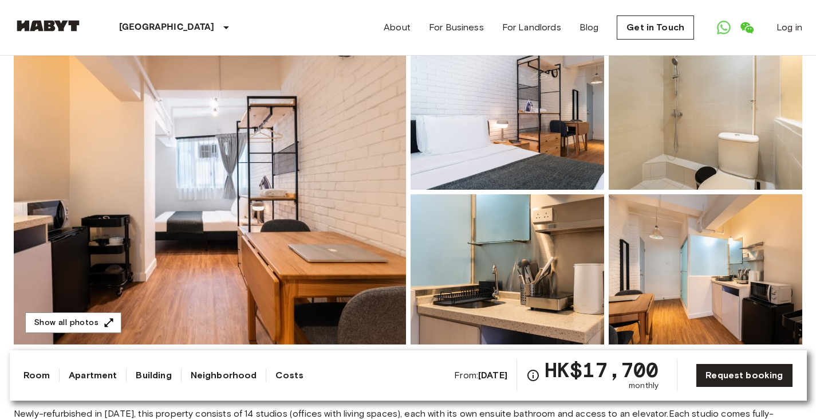
scroll to position [46, 0]
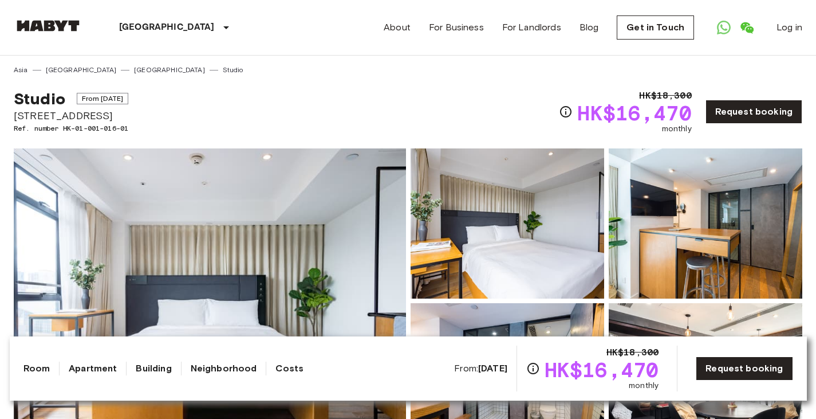
click at [368, 108] on div "Studio From Aug 31 2025 2-2A Austin Avenue Ref. number HK-01-001-016-01 HK$18,3…" at bounding box center [408, 105] width 789 height 60
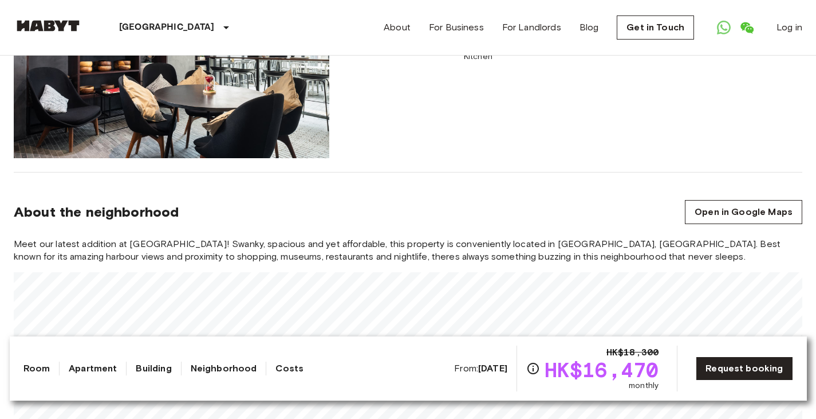
scroll to position [779, 0]
click at [714, 223] on link "Open in Google Maps" at bounding box center [743, 212] width 117 height 24
click at [720, 207] on link "Open in Google Maps" at bounding box center [743, 212] width 117 height 24
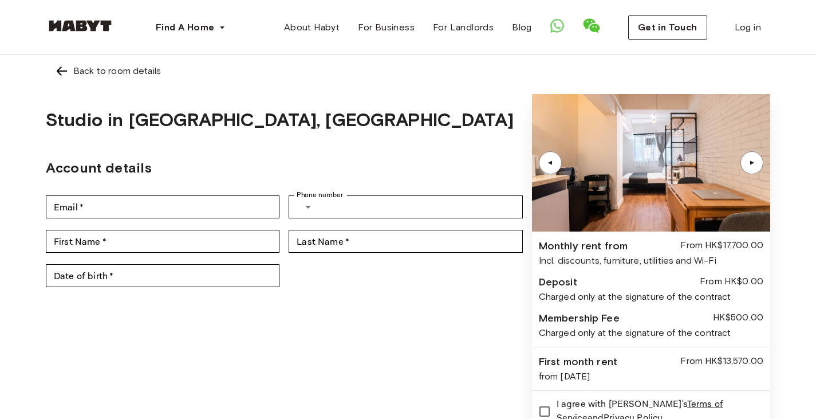
click at [566, 29] on div at bounding box center [557, 27] width 32 height 23
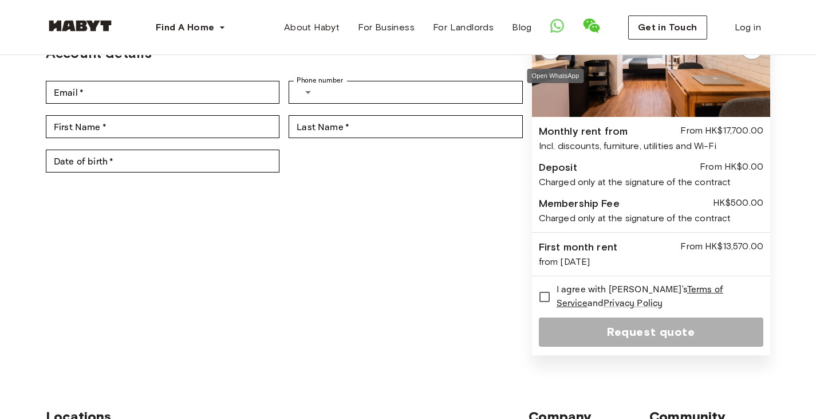
scroll to position [183, 0]
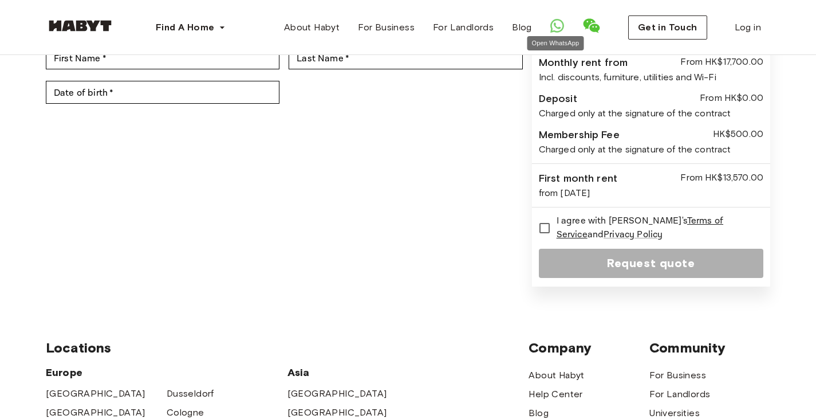
click at [556, 28] on icon "Open WhatsApp" at bounding box center [557, 26] width 14 height 14
